Goal: Task Accomplishment & Management: Use online tool/utility

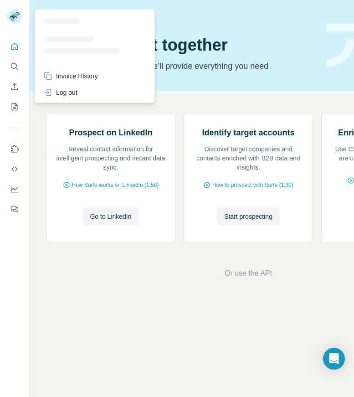
click at [15, 16] on rect at bounding box center [14, 16] width 15 height 15
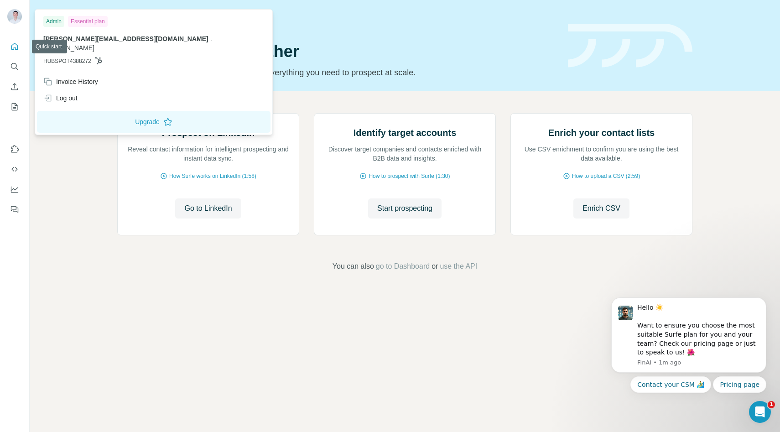
click at [10, 41] on button "Quick start" at bounding box center [14, 46] width 15 height 16
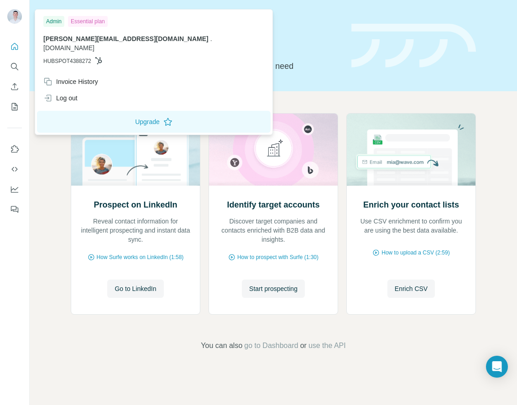
click at [18, 15] on img at bounding box center [14, 16] width 15 height 15
click at [15, 44] on icon "Quick start" at bounding box center [14, 46] width 7 height 7
click at [9, 9] on div at bounding box center [16, 18] width 26 height 30
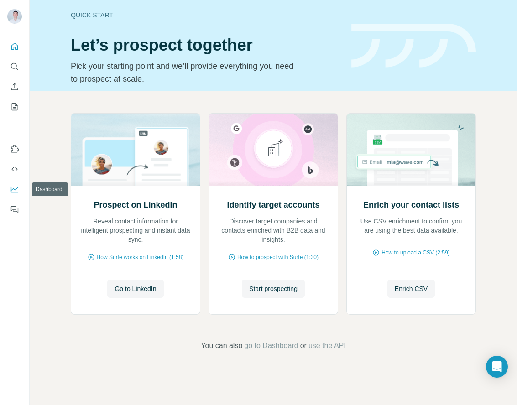
click at [15, 191] on icon "Dashboard" at bounding box center [14, 189] width 9 height 9
